Goal: Information Seeking & Learning: Find specific fact

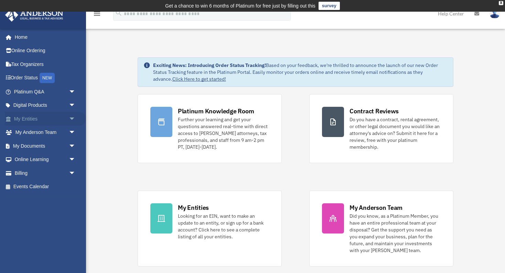
click at [74, 118] on span "arrow_drop_down" at bounding box center [76, 119] width 14 height 14
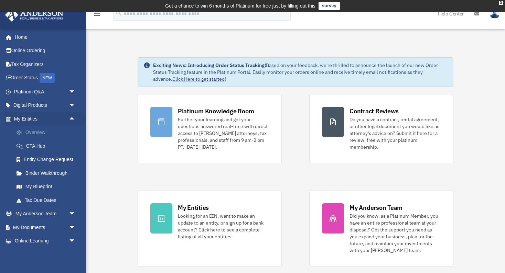
click at [48, 132] on link "Overview" at bounding box center [48, 133] width 76 height 14
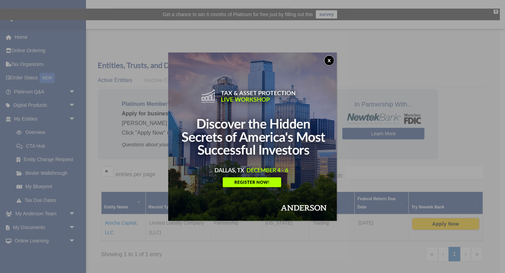
click at [331, 59] on button "x" at bounding box center [329, 60] width 10 height 10
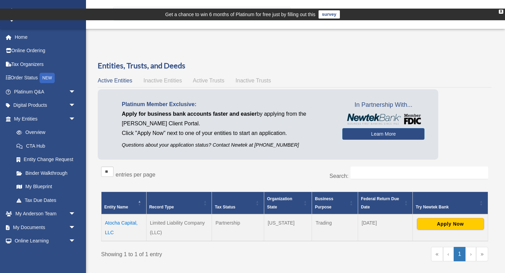
click at [127, 215] on td "Atocha Capital, LLC" at bounding box center [123, 228] width 45 height 27
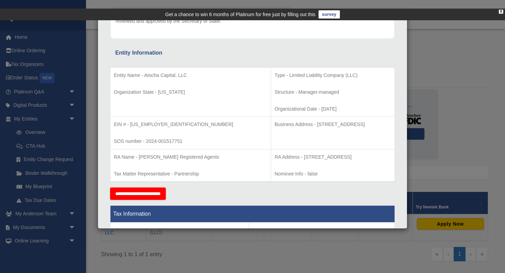
scroll to position [93, 0]
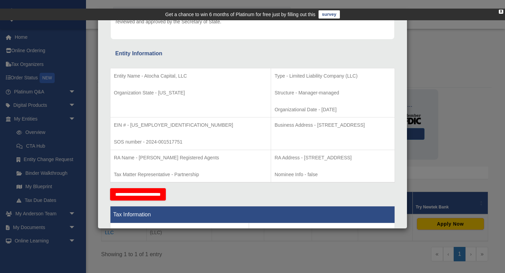
drag, startPoint x: 268, startPoint y: 109, endPoint x: 292, endPoint y: 108, distance: 23.7
click at [292, 108] on p "Organizational Date - 2024-09-05" at bounding box center [332, 110] width 117 height 9
copy p "2024-09-05"
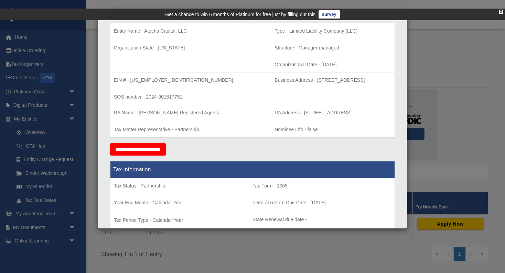
scroll to position [0, 0]
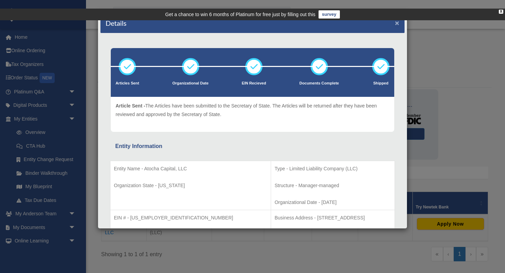
click at [397, 22] on button "×" at bounding box center [397, 22] width 4 height 7
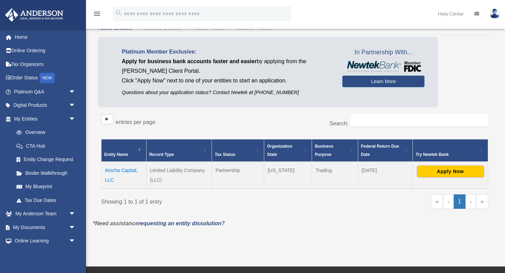
scroll to position [57, 0]
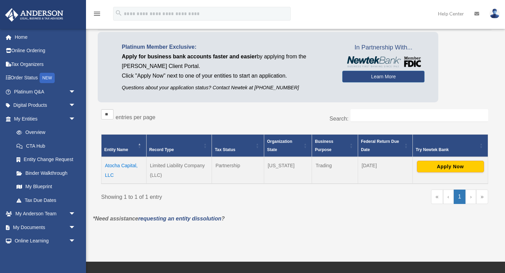
click at [108, 157] on td "Atocha Capital, LLC" at bounding box center [123, 170] width 45 height 27
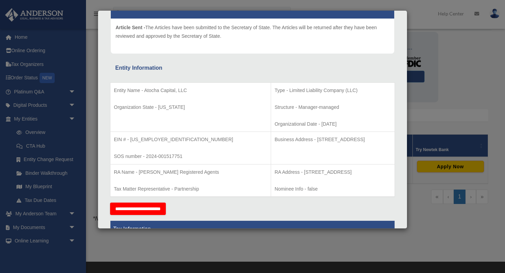
scroll to position [82, 0]
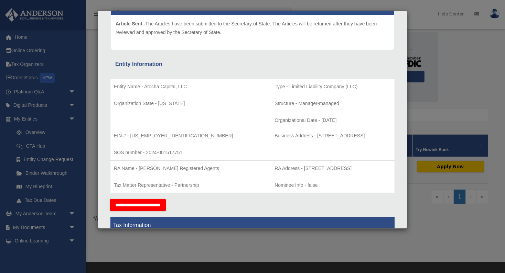
click at [438, 47] on div "Details × Articles Sent Organizational Date" at bounding box center [252, 136] width 505 height 273
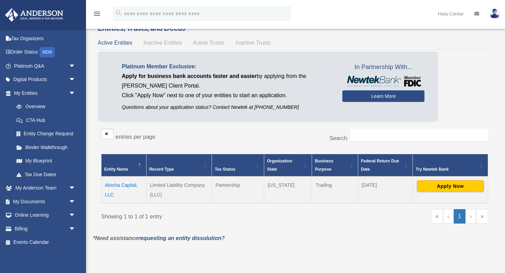
scroll to position [40, 0]
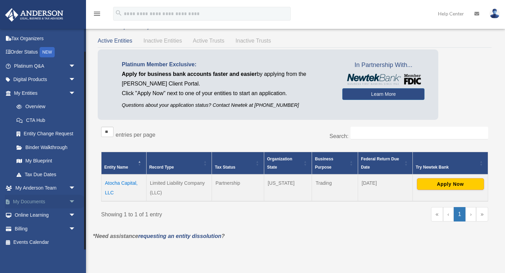
click at [69, 202] on span "arrow_drop_down" at bounding box center [76, 202] width 14 height 14
click at [28, 217] on link "Box" at bounding box center [48, 216] width 76 height 14
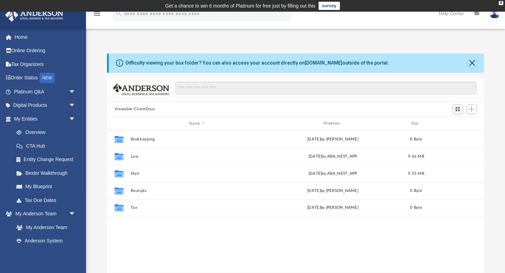
scroll to position [156, 377]
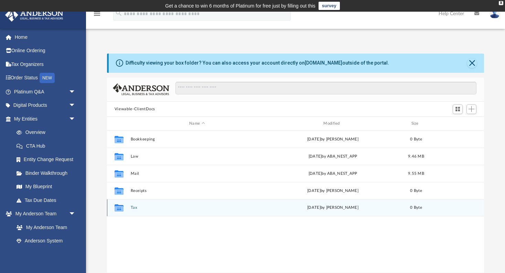
click at [124, 207] on icon "Collaborated Folder" at bounding box center [118, 208] width 11 height 11
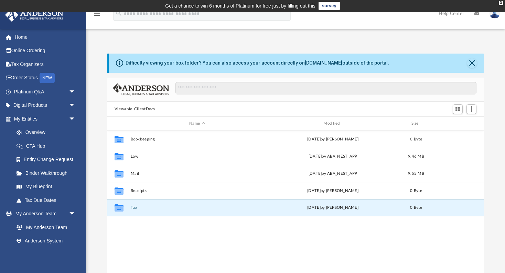
click at [135, 208] on button "Tax" at bounding box center [196, 208] width 133 height 4
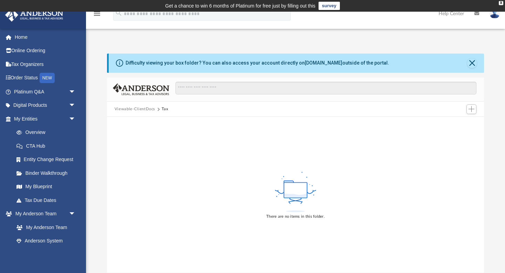
click at [134, 109] on button "Viewable-ClientDocs" at bounding box center [134, 109] width 41 height 6
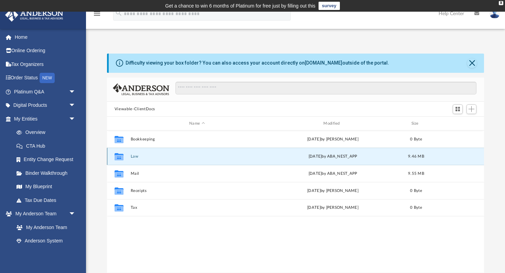
click at [132, 156] on button "Law" at bounding box center [196, 156] width 133 height 4
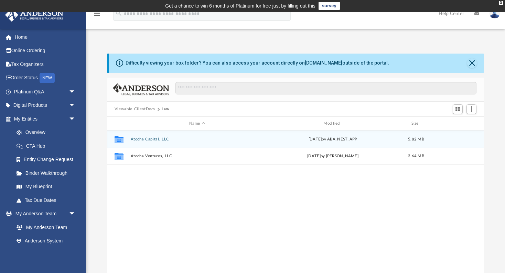
click at [148, 140] on button "Atocha Capital, LLC" at bounding box center [196, 139] width 133 height 4
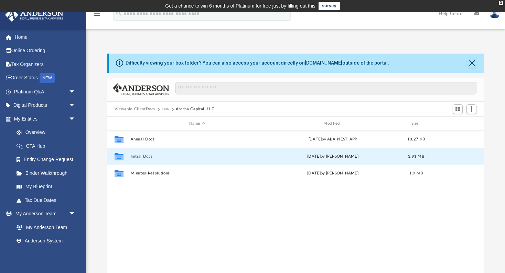
click at [140, 157] on button "Initial Docs" at bounding box center [196, 156] width 133 height 4
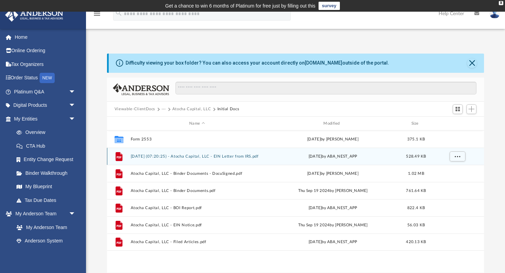
click at [199, 156] on button "[DATE] (07:20:25) - Atocha Capital, LLC - EIN Letter from IRS.pdf" at bounding box center [196, 156] width 133 height 4
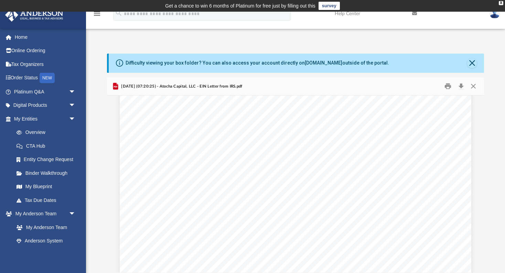
scroll to position [0, 0]
click at [474, 85] on button "Close" at bounding box center [473, 86] width 12 height 11
